Goal: Find contact information: Find contact information

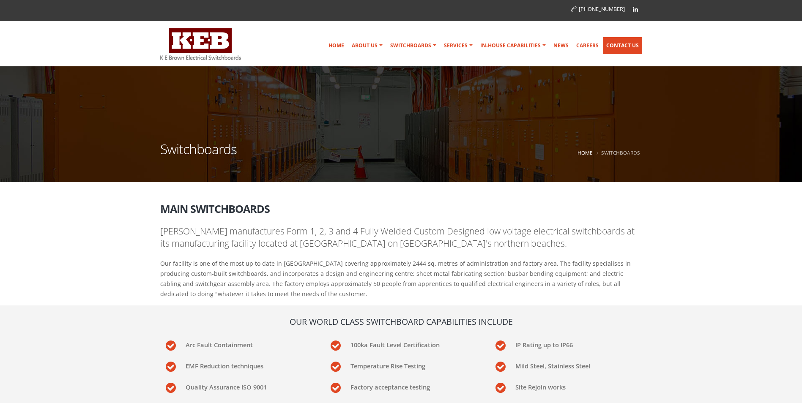
click at [634, 44] on link "Contact Us" at bounding box center [622, 45] width 39 height 17
